Goal: Register for event/course

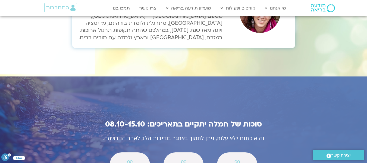
scroll to position [1873, 0]
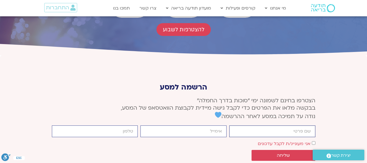
click at [248, 125] on input "firstname" at bounding box center [272, 131] width 86 height 12
type input "איל עמיר"
type input "1234eyalamir@gmail.com"
type input "0508689213"
click at [288, 140] on label "אני מעוניינ/ת לקבל עדכונים" at bounding box center [284, 143] width 53 height 6
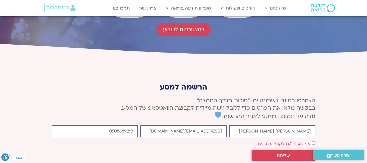
click at [284, 153] on span "שליחה" at bounding box center [283, 155] width 13 height 5
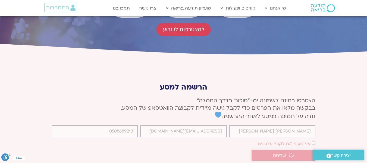
scroll to position [2027, 0]
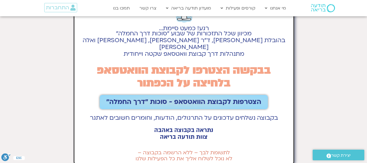
scroll to position [28, 0]
click at [210, 98] on span "הצטרפות לקבוצת הוואטסאפ - סוכות ״דרך החמלה״" at bounding box center [183, 102] width 155 height 8
